Goal: Download file/media

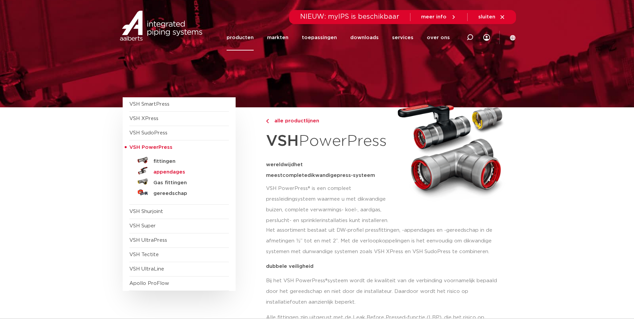
click at [169, 171] on h5 "appendages" at bounding box center [186, 172] width 66 height 6
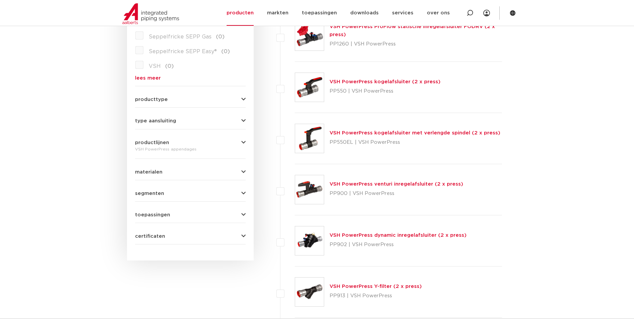
scroll to position [200, 0]
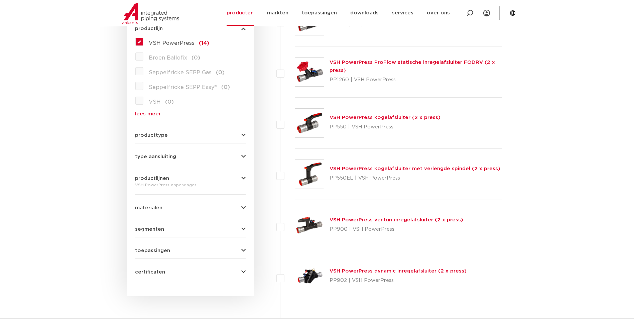
click at [231, 156] on button "type aansluiting" at bounding box center [190, 156] width 111 height 5
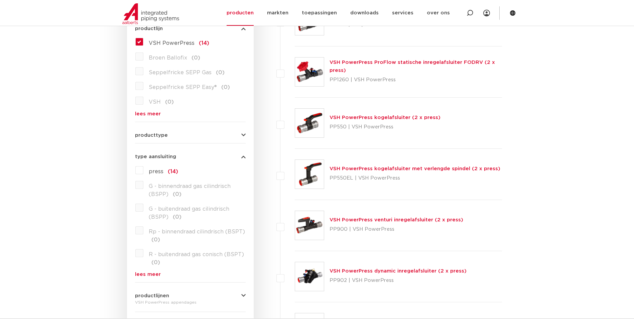
click at [181, 156] on button "type aansluiting" at bounding box center [190, 156] width 111 height 5
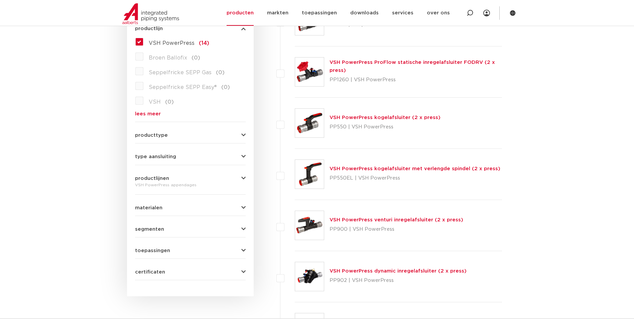
click at [163, 181] on div "VSH PowerPress appendages" at bounding box center [190, 185] width 111 height 8
click at [160, 173] on div "productlijnen VSH PowerPress appendages VSH SmartPress maak een keuze VSH Smart…" at bounding box center [190, 179] width 111 height 18
click at [162, 177] on span "productlijnen" at bounding box center [152, 178] width 34 height 5
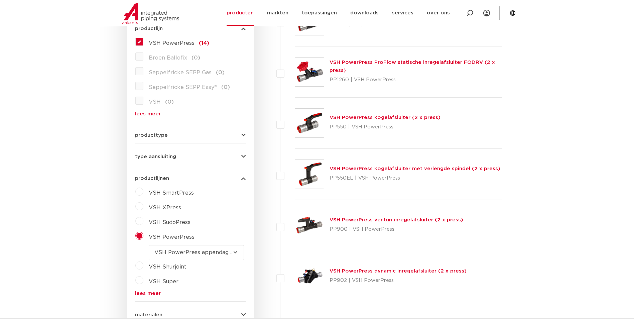
click at [163, 177] on span "productlijnen" at bounding box center [152, 178] width 34 height 5
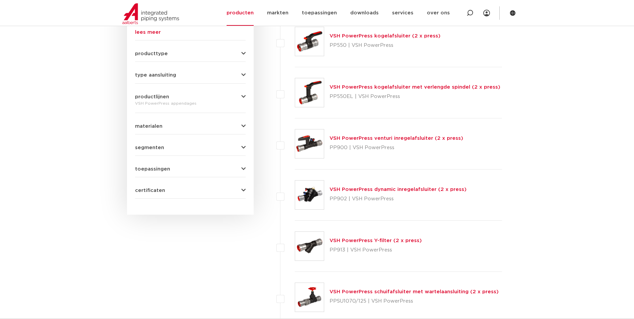
scroll to position [267, 0]
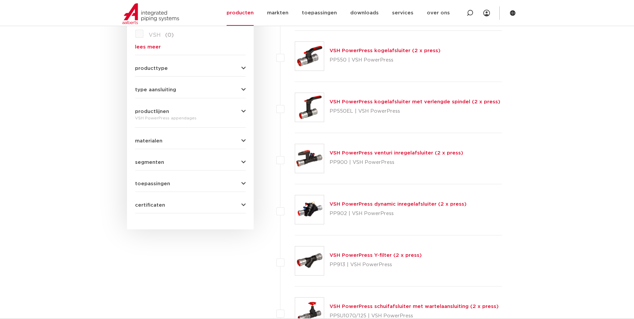
click at [349, 102] on link "VSH PowerPress kogelafsluiter met verlengde spindel (2 x press)" at bounding box center [414, 101] width 171 height 5
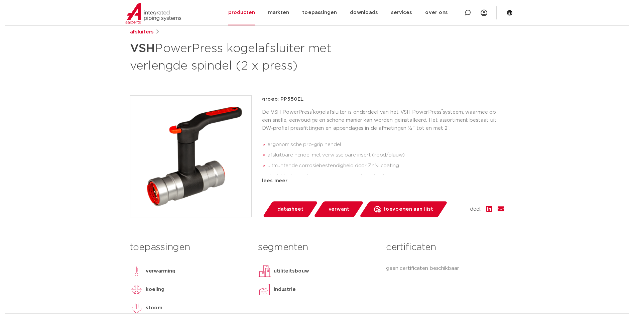
scroll to position [100, 0]
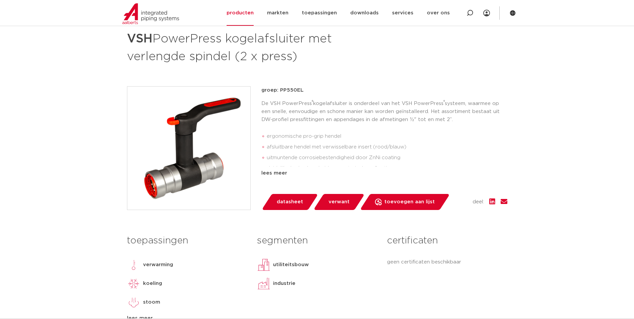
click at [294, 201] on span "datasheet" at bounding box center [290, 201] width 26 height 11
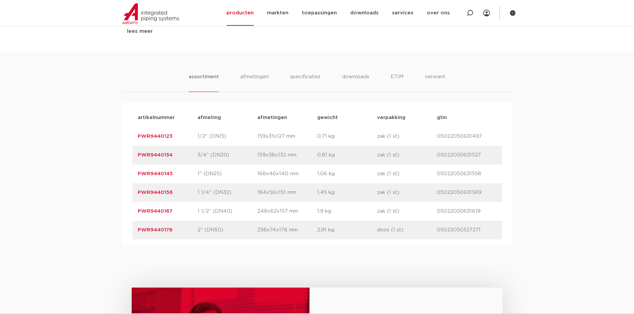
scroll to position [401, 0]
click at [299, 77] on li "specificaties" at bounding box center [305, 81] width 32 height 19
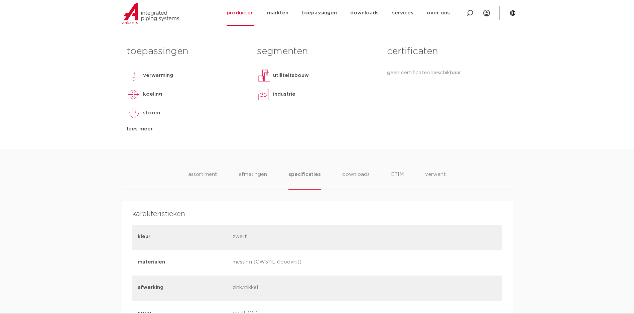
scroll to position [234, 0]
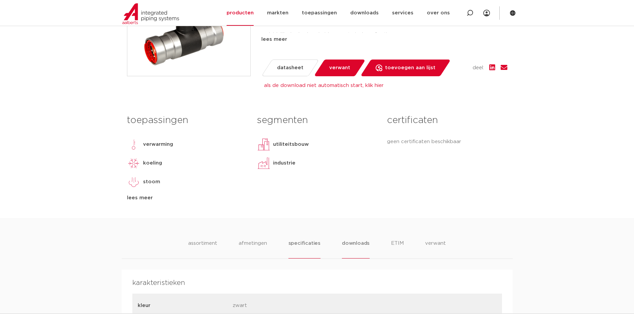
click at [356, 242] on li "downloads" at bounding box center [356, 248] width 28 height 19
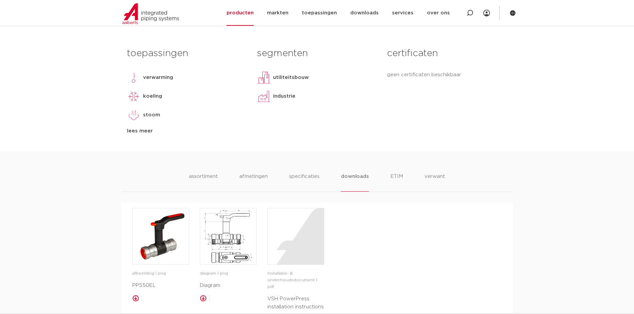
scroll to position [367, 0]
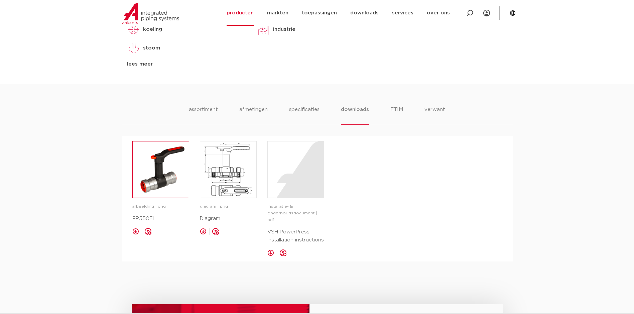
click at [159, 188] on img at bounding box center [161, 169] width 56 height 56
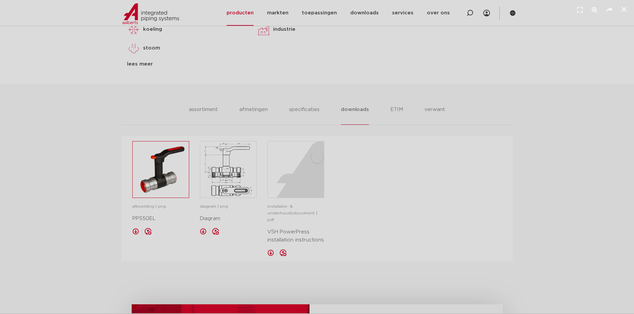
click at [160, 186] on div "1 / 1" at bounding box center [316, 156] width 587 height 267
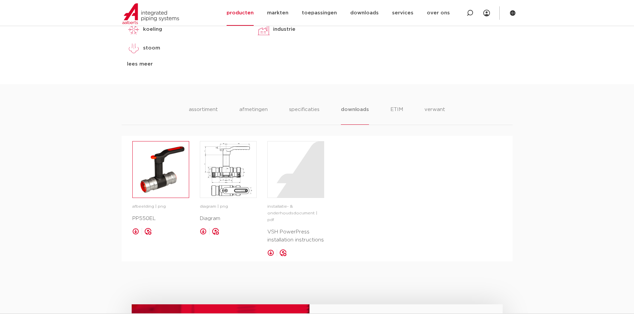
click at [154, 176] on img at bounding box center [161, 169] width 56 height 56
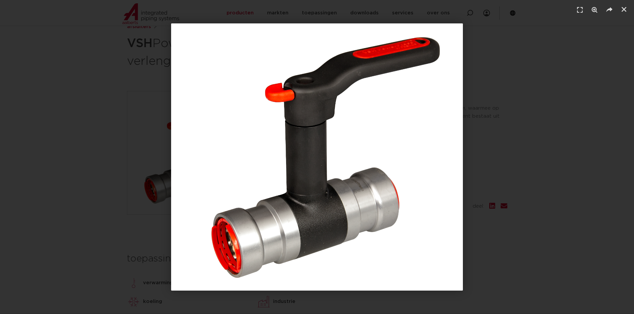
scroll to position [167, 0]
click at [528, 133] on div "1 / 1" at bounding box center [316, 156] width 587 height 267
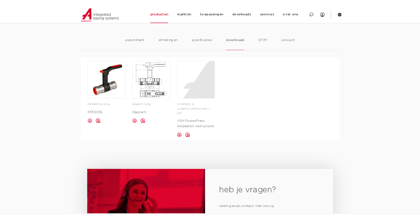
scroll to position [434, 0]
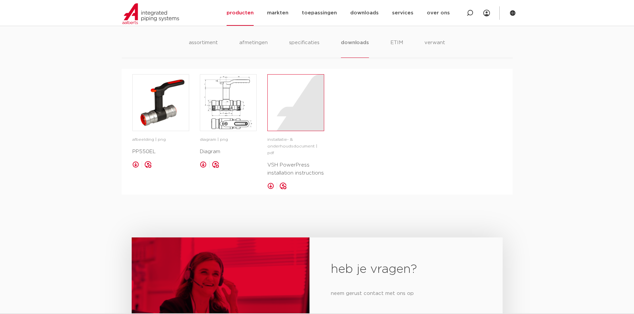
click at [304, 109] on div at bounding box center [296, 102] width 56 height 56
